Goal: Transaction & Acquisition: Purchase product/service

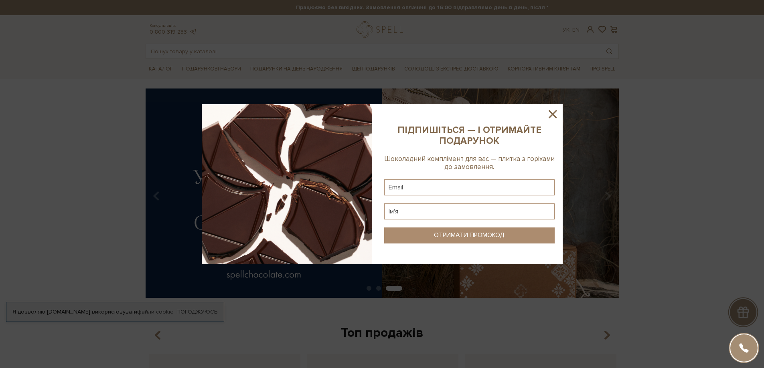
click at [553, 112] on icon at bounding box center [553, 114] width 14 height 14
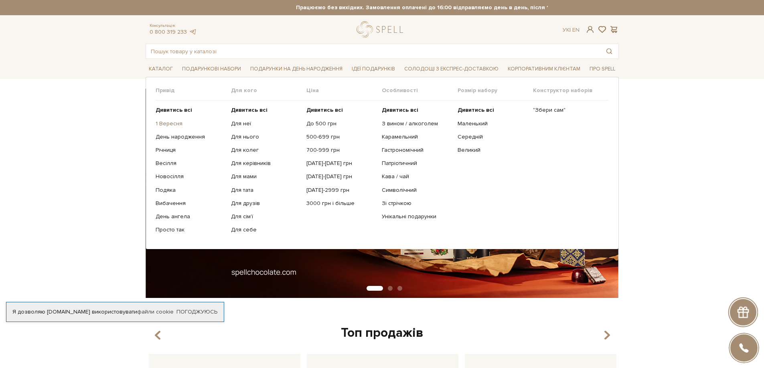
click at [171, 124] on link "1 Вересня" at bounding box center [190, 123] width 69 height 7
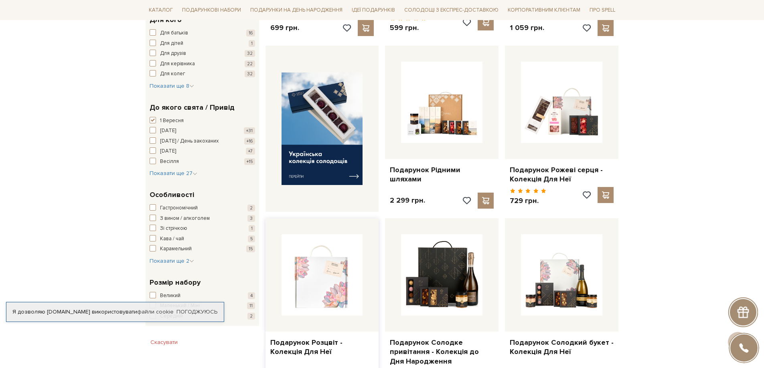
scroll to position [281, 0]
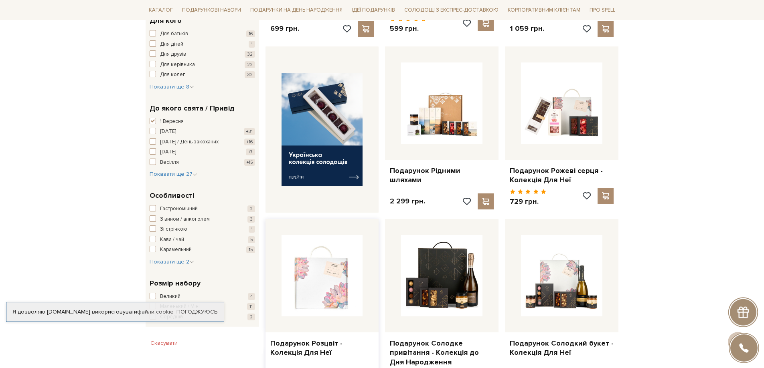
click at [319, 285] on img at bounding box center [321, 275] width 81 height 81
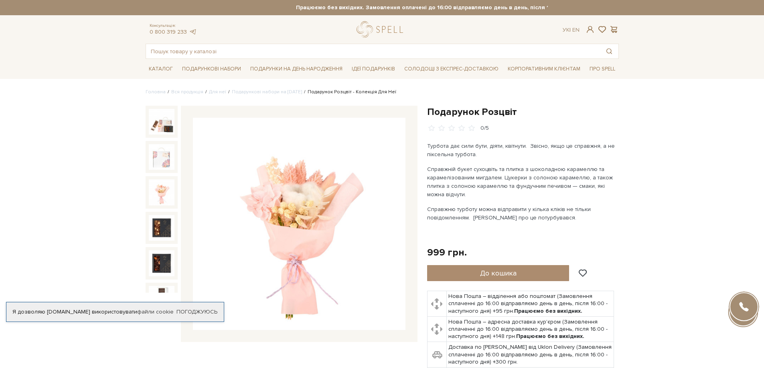
click at [308, 212] on img at bounding box center [299, 224] width 212 height 212
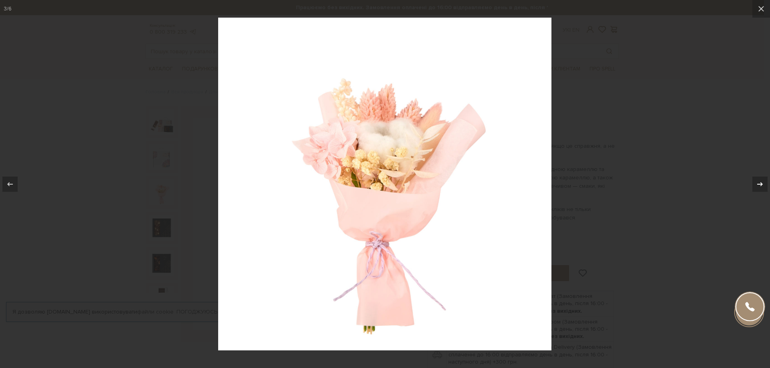
click at [756, 184] on icon at bounding box center [760, 185] width 10 height 10
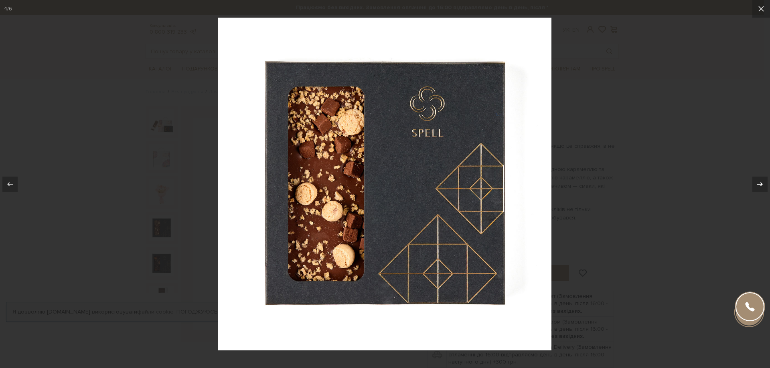
click at [756, 184] on icon at bounding box center [760, 185] width 10 height 10
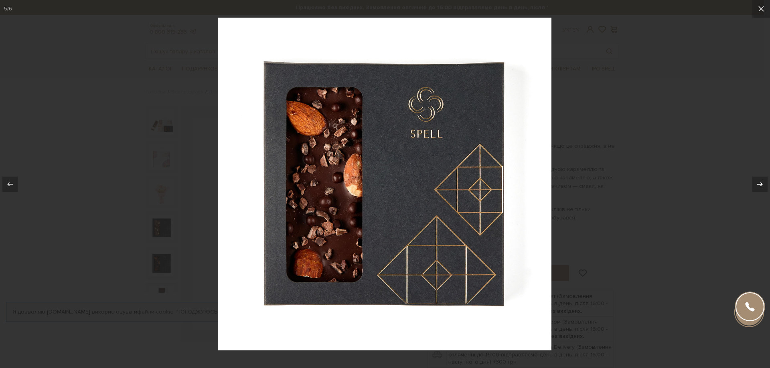
click at [756, 184] on icon at bounding box center [760, 185] width 10 height 10
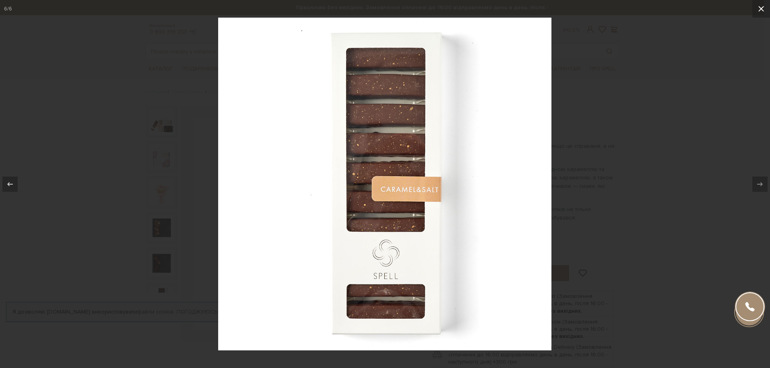
click at [760, 10] on icon at bounding box center [761, 9] width 6 height 6
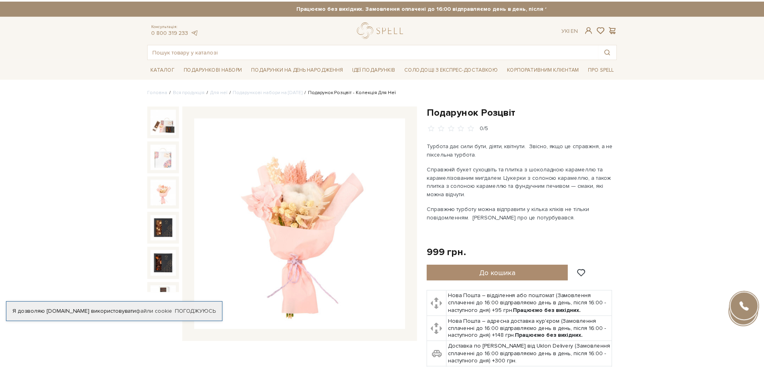
scroll to position [11, 0]
